Goal: Task Accomplishment & Management: Use online tool/utility

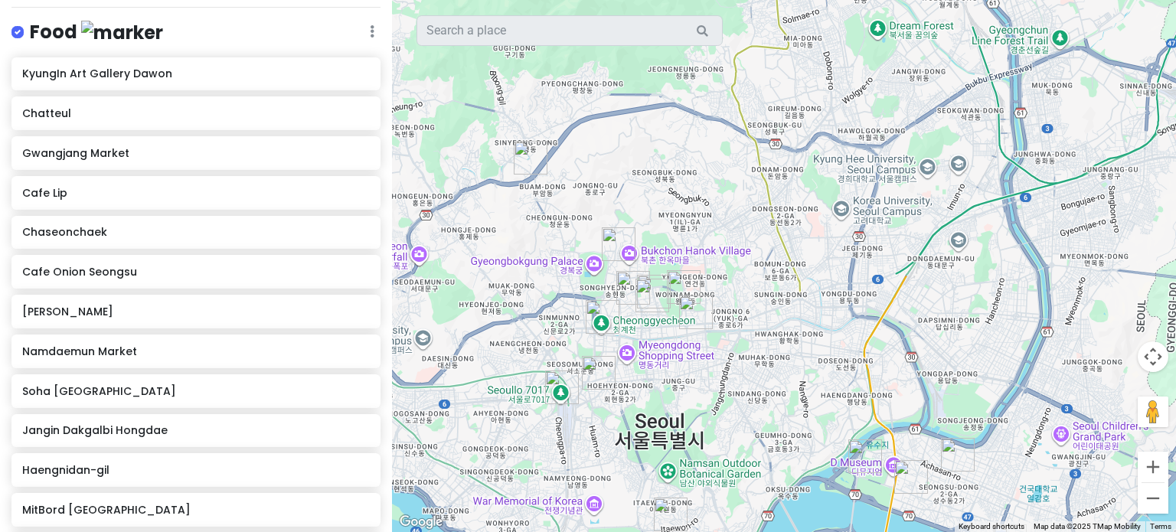
scroll to position [680, 0]
click at [359, 423] on icon at bounding box center [364, 429] width 11 height 12
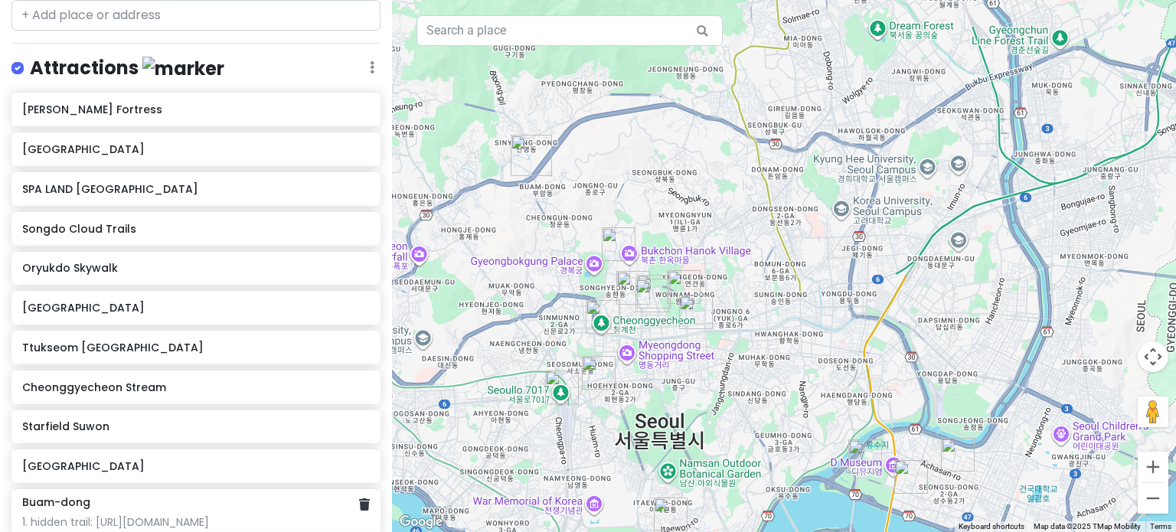
scroll to position [1482, 0]
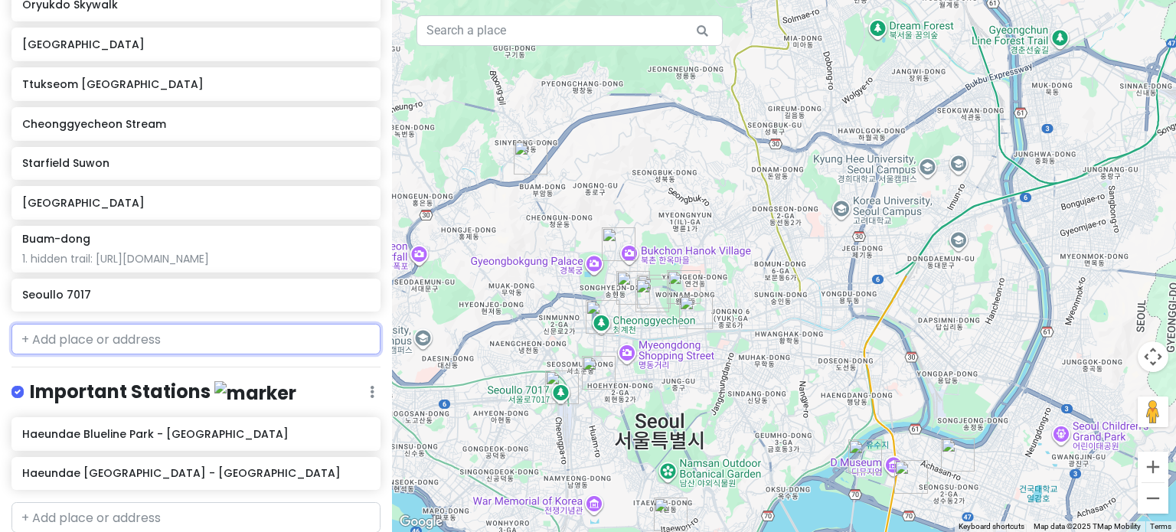
click at [132, 324] on input "text" at bounding box center [195, 339] width 369 height 31
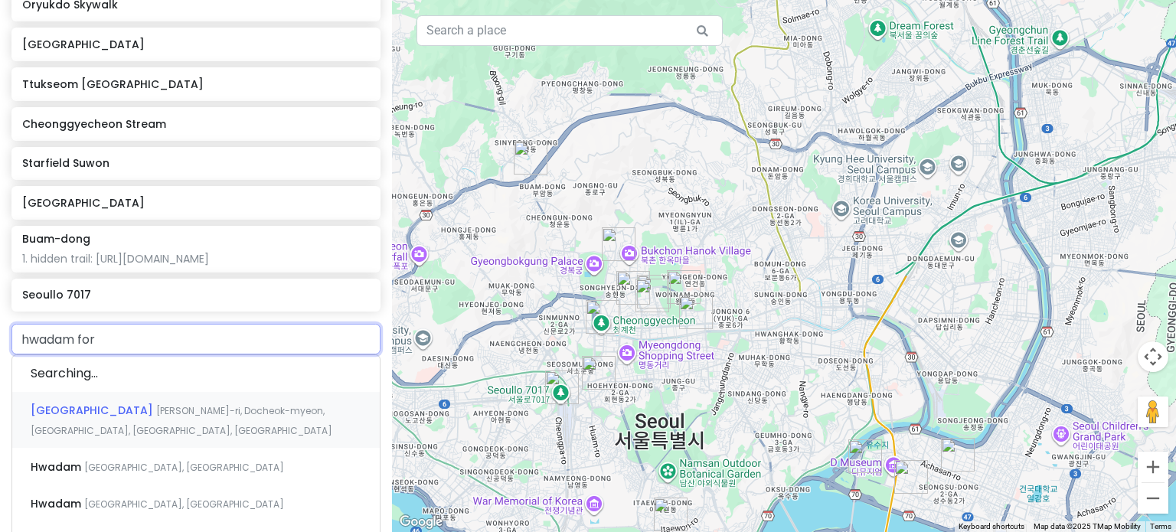
type input "hwadam fore"
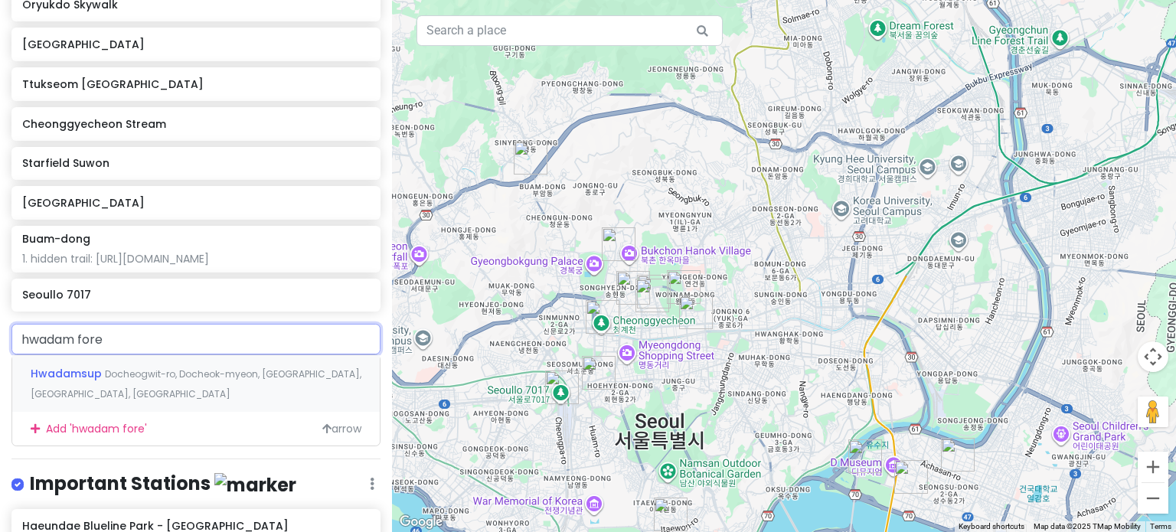
click at [193, 367] on span "Docheogwit-ro, Docheok-myeon, [GEOGRAPHIC_DATA], [GEOGRAPHIC_DATA], [GEOGRAPHIC…" at bounding box center [196, 383] width 331 height 33
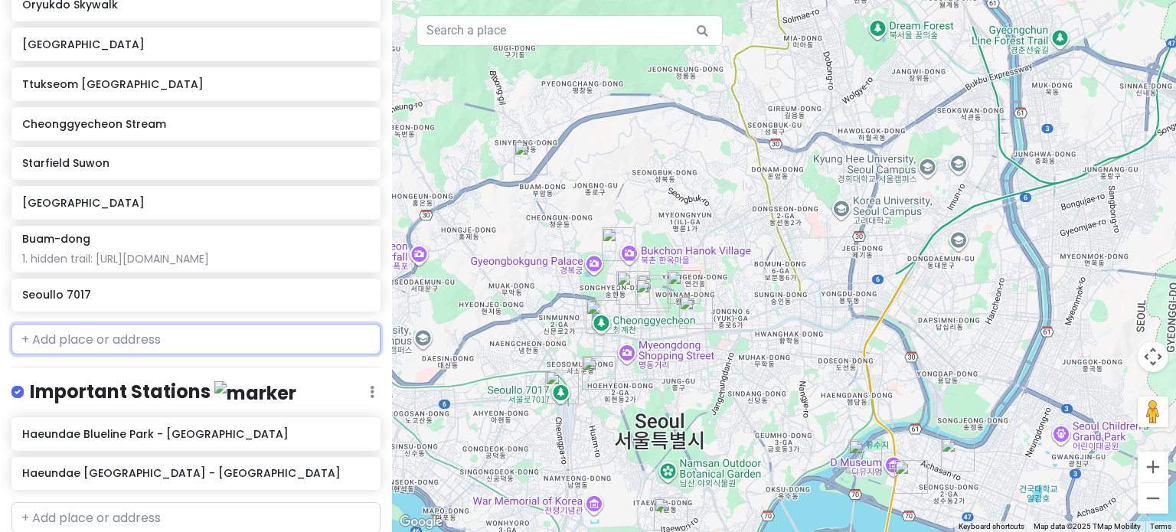
scroll to position [1522, 0]
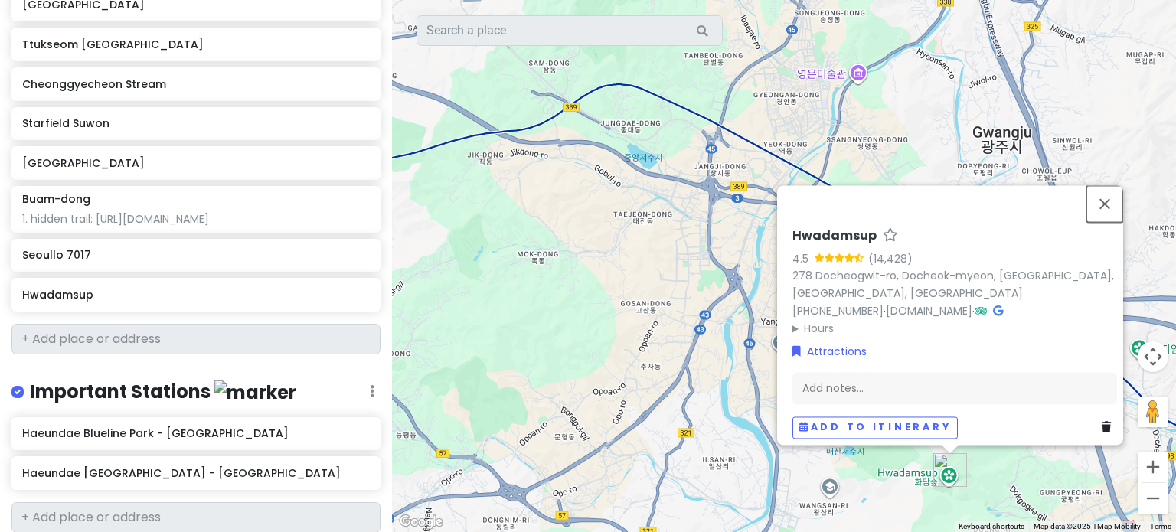
click at [1111, 197] on button "Close" at bounding box center [1104, 203] width 37 height 37
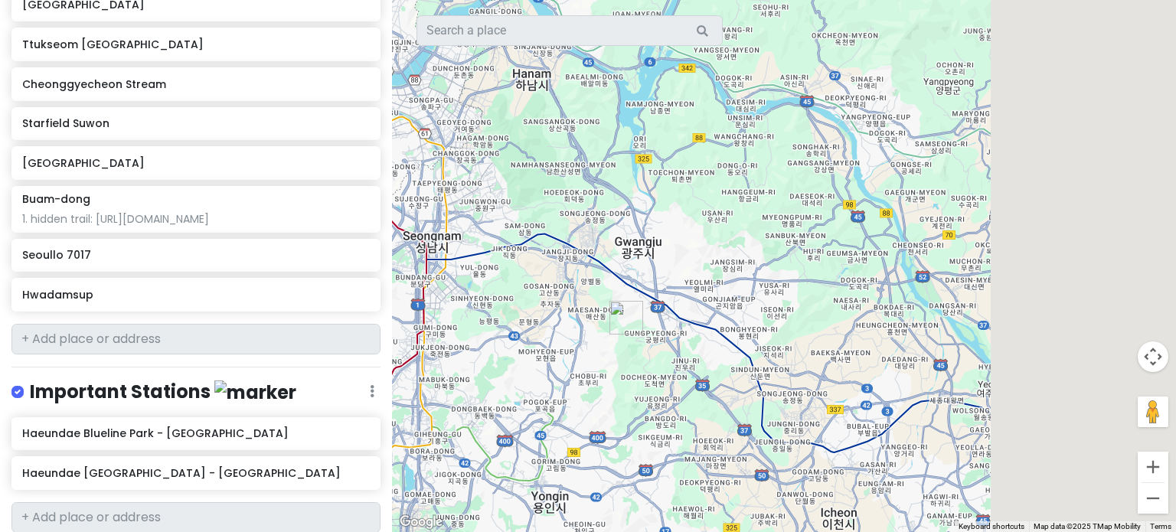
drag, startPoint x: 897, startPoint y: 227, endPoint x: 640, endPoint y: 188, distance: 260.1
click at [640, 188] on div at bounding box center [784, 266] width 784 height 532
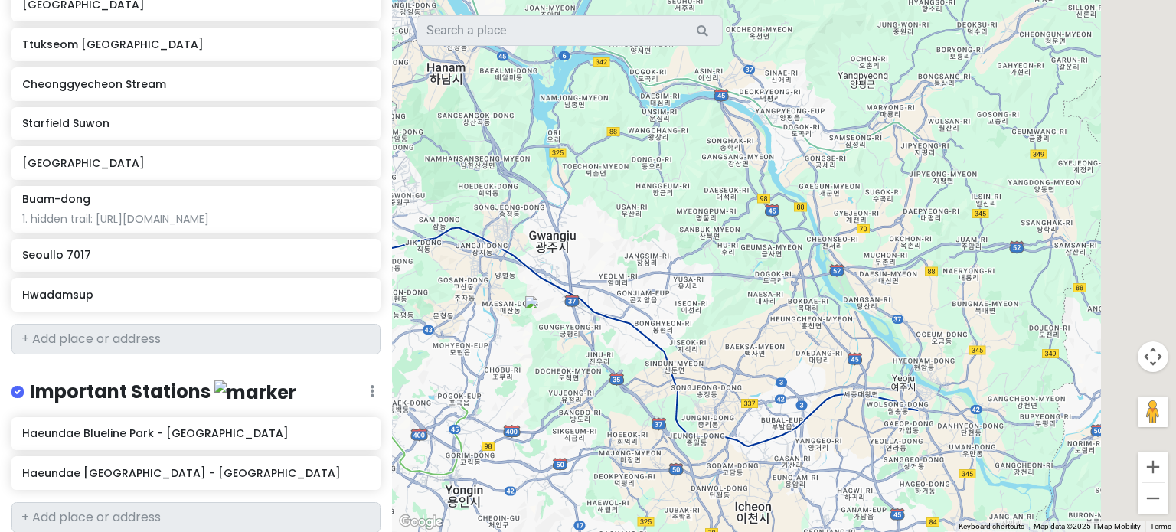
drag, startPoint x: 814, startPoint y: 255, endPoint x: 569, endPoint y: 207, distance: 249.6
click at [569, 207] on div at bounding box center [784, 266] width 784 height 532
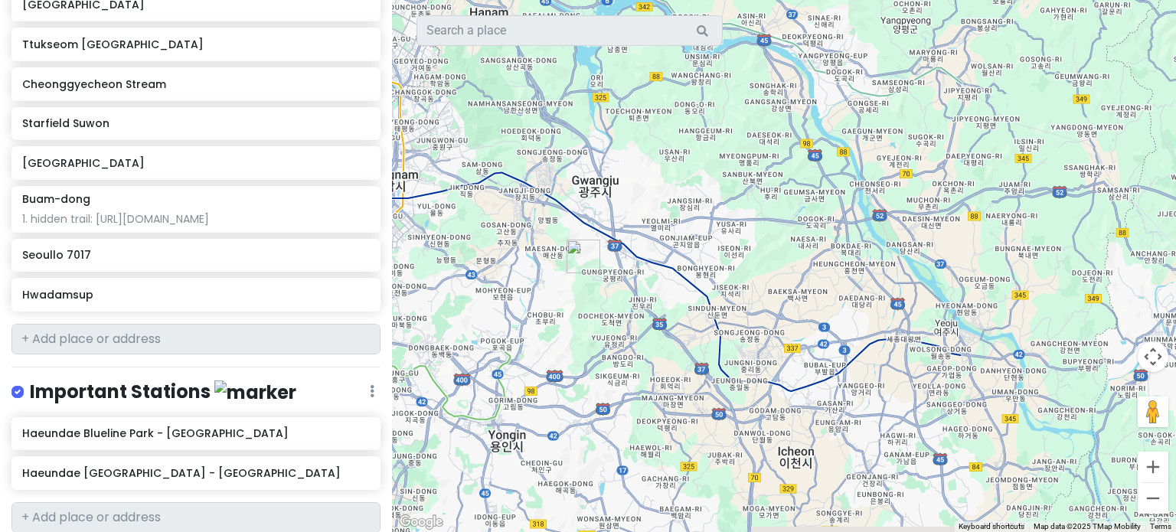
drag, startPoint x: 481, startPoint y: 204, endPoint x: 738, endPoint y: 201, distance: 256.4
click at [738, 201] on div at bounding box center [784, 266] width 784 height 532
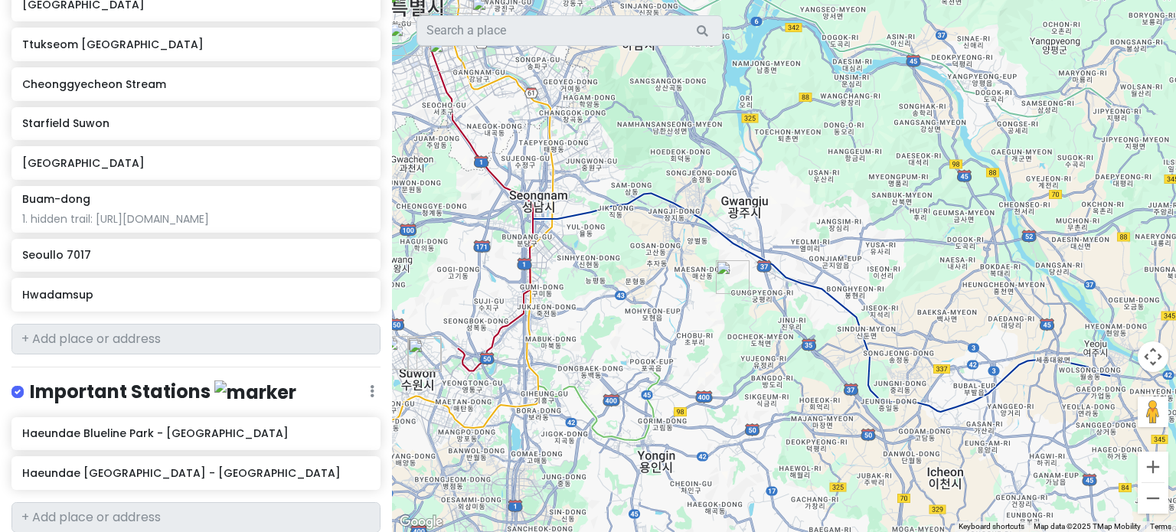
drag, startPoint x: 710, startPoint y: 241, endPoint x: 834, endPoint y: 295, distance: 134.7
click at [834, 295] on div at bounding box center [784, 266] width 784 height 532
